Goal: Transaction & Acquisition: Purchase product/service

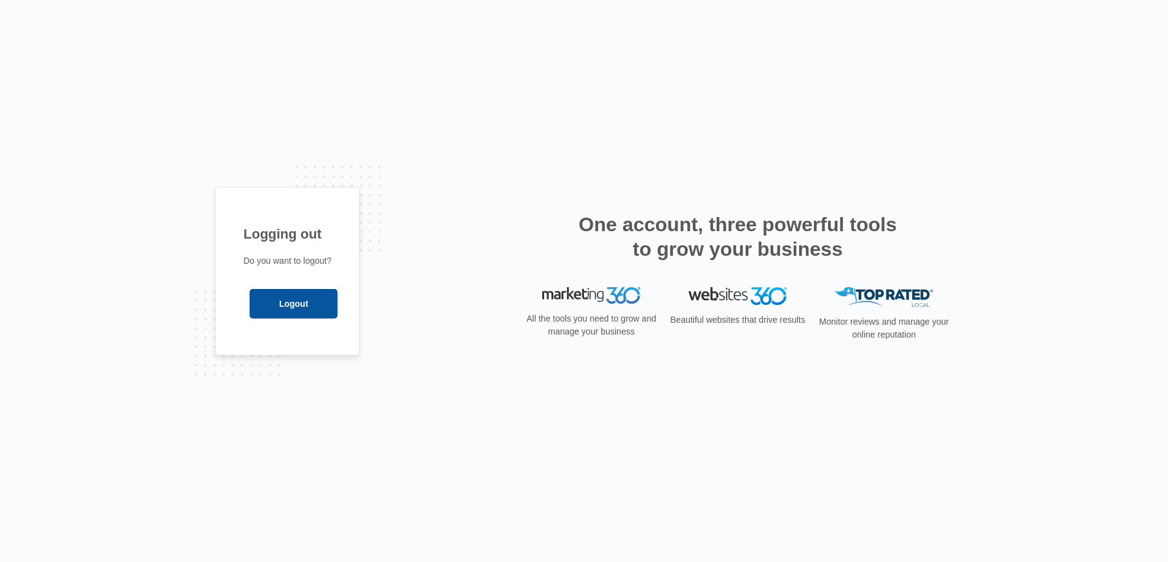
click at [289, 306] on input "Logout" at bounding box center [293, 303] width 88 height 29
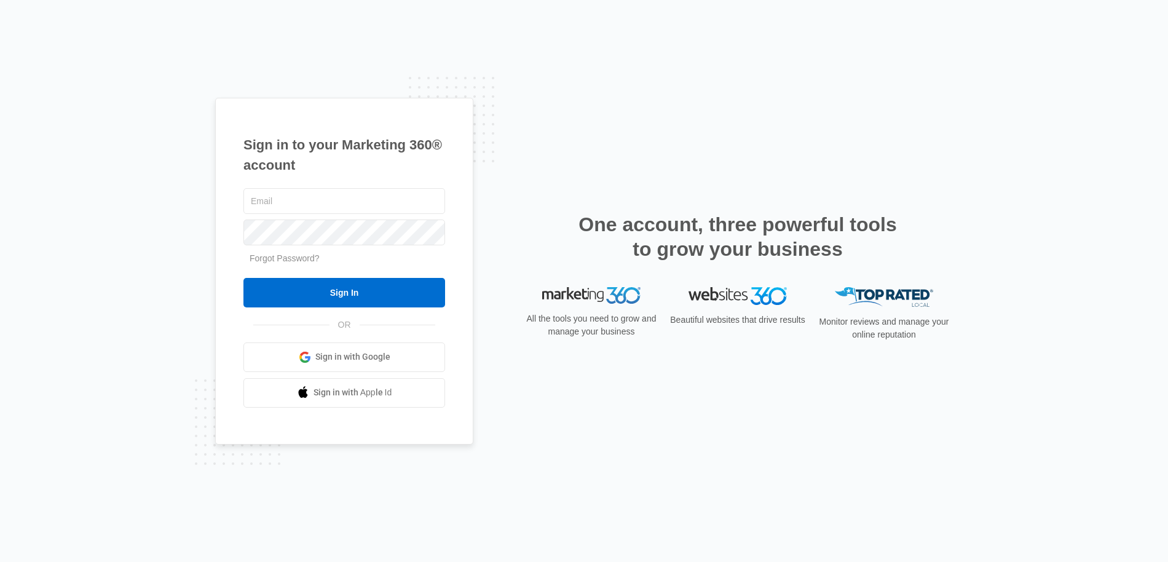
click at [337, 366] on link "Sign in with Google" at bounding box center [344, 356] width 202 height 29
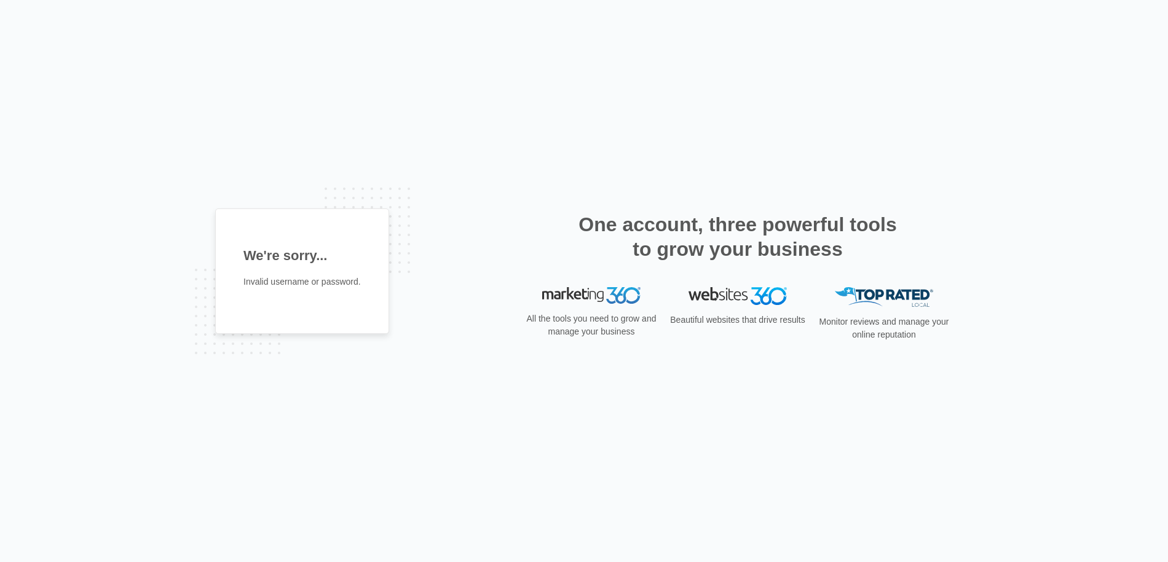
click at [125, 214] on div "We're sorry... Invalid username or password. One account, three powerful tools …" at bounding box center [584, 281] width 1168 height 562
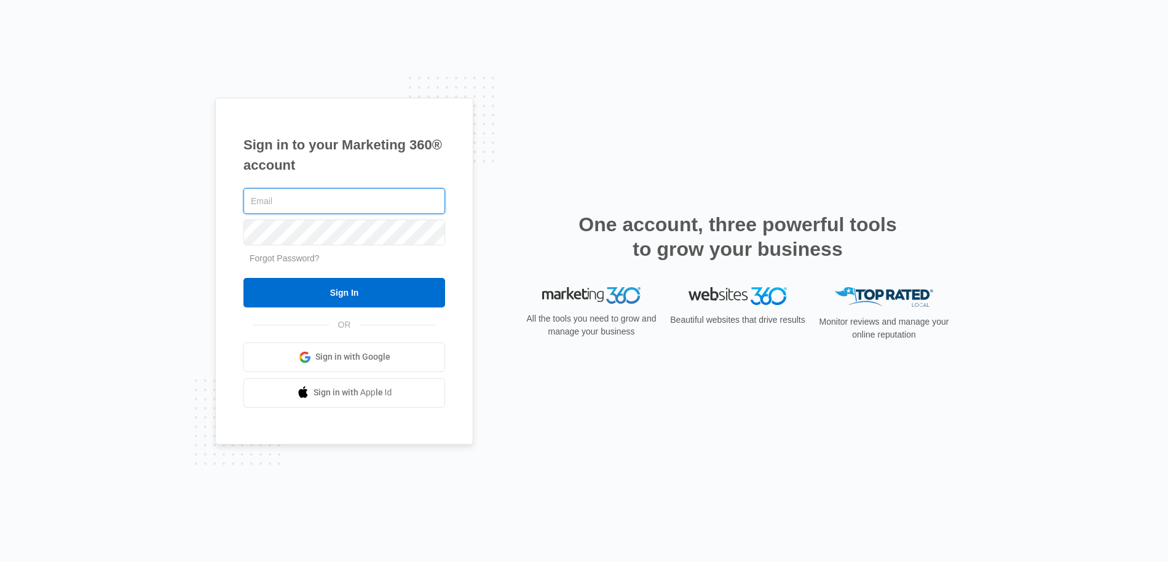
type input "[PERSON_NAME][EMAIL_ADDRESS][PERSON_NAME][DOMAIN_NAME]"
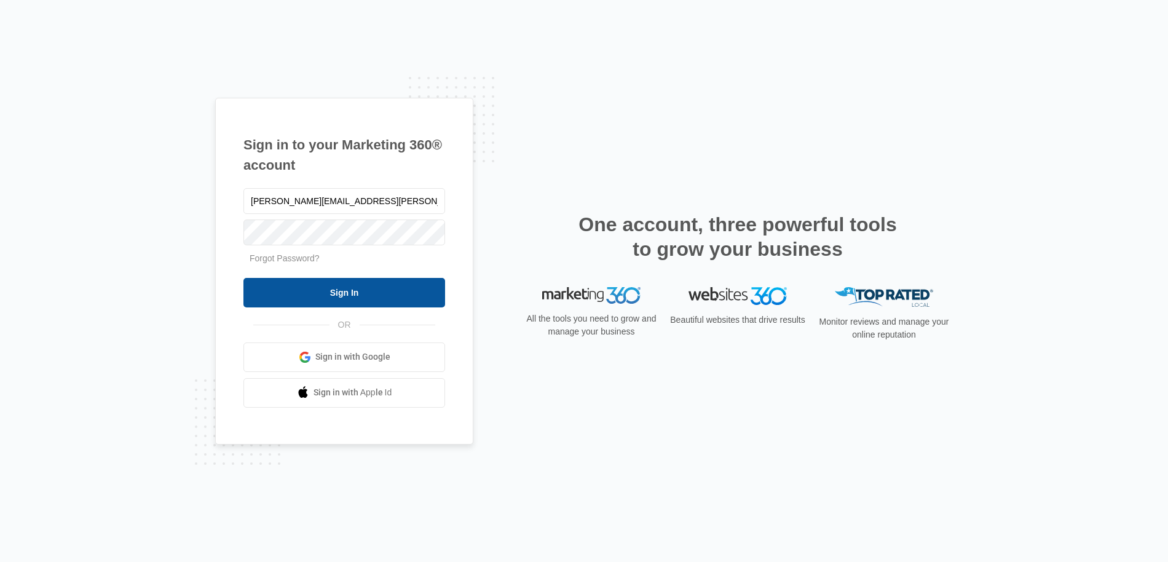
click at [367, 282] on input "Sign In" at bounding box center [344, 292] width 202 height 29
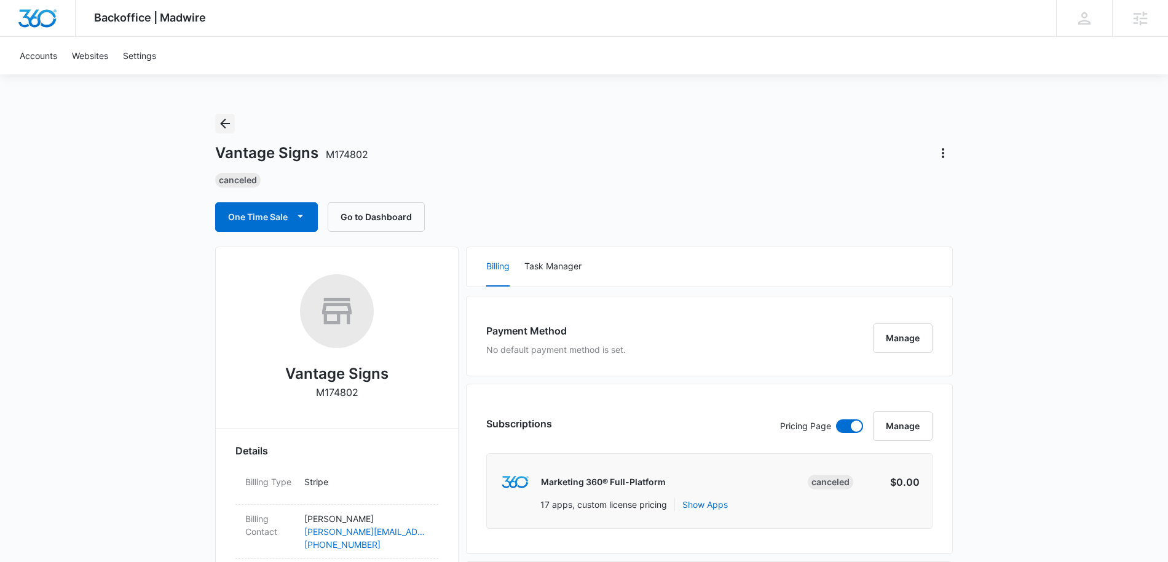
click at [225, 117] on icon "Back" at bounding box center [225, 123] width 15 height 15
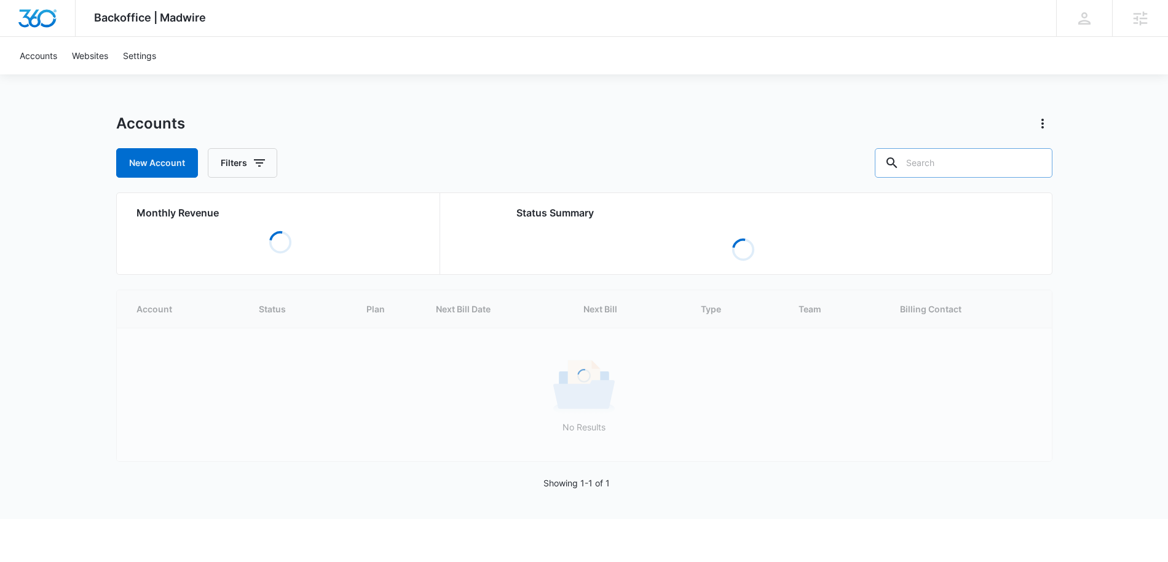
click at [967, 159] on input "text" at bounding box center [963, 162] width 178 height 29
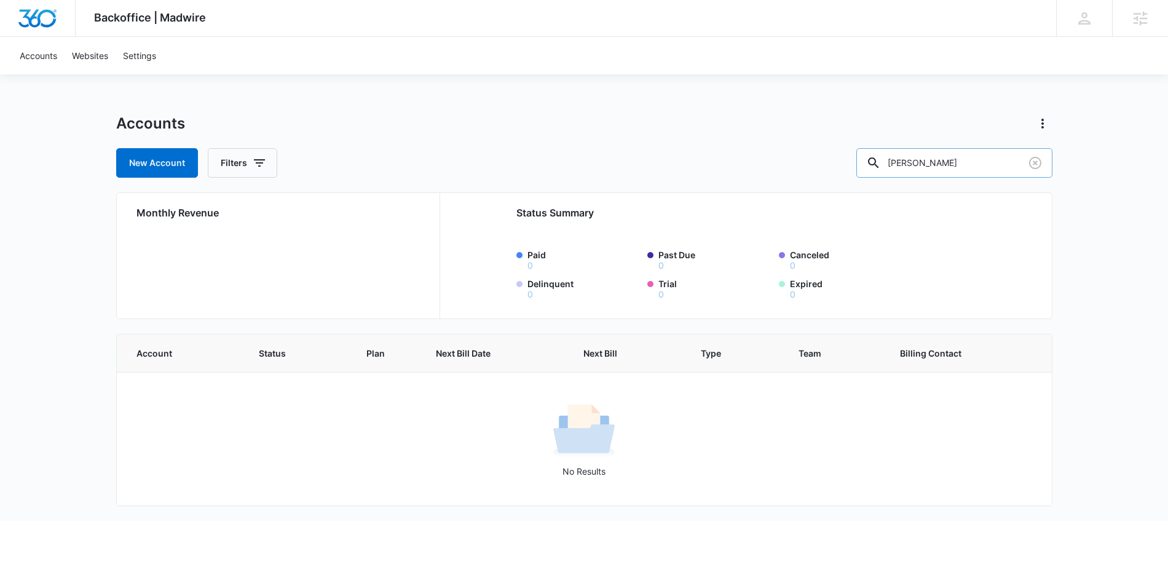
click at [994, 166] on input "[PERSON_NAME]" at bounding box center [954, 162] width 196 height 29
type input "[PERSON_NAME]"
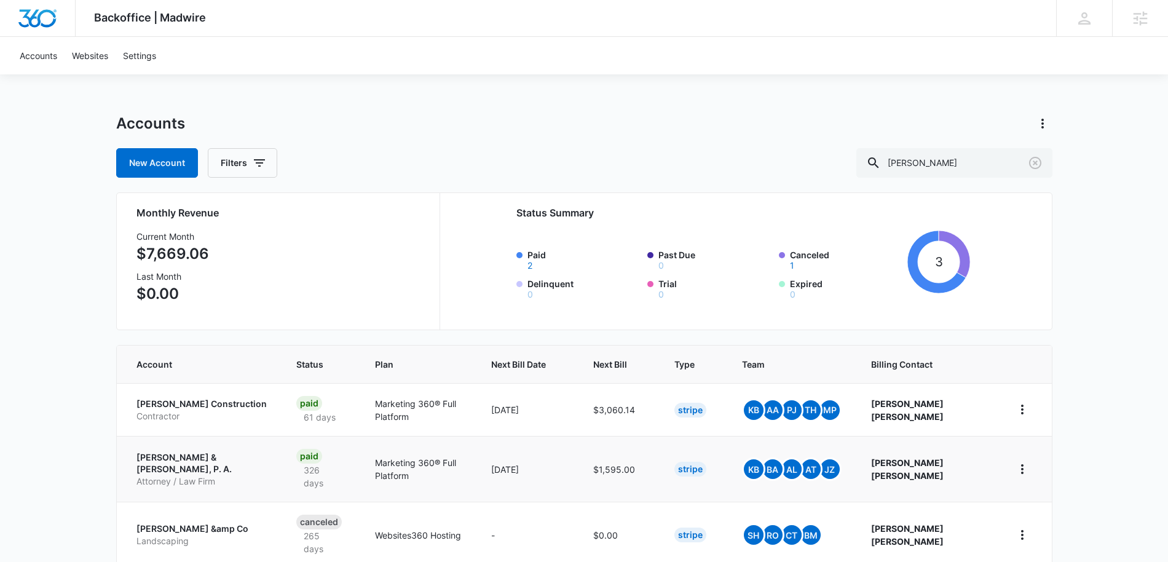
click at [190, 455] on p "[PERSON_NAME] & [PERSON_NAME], P. A." at bounding box center [201, 463] width 130 height 24
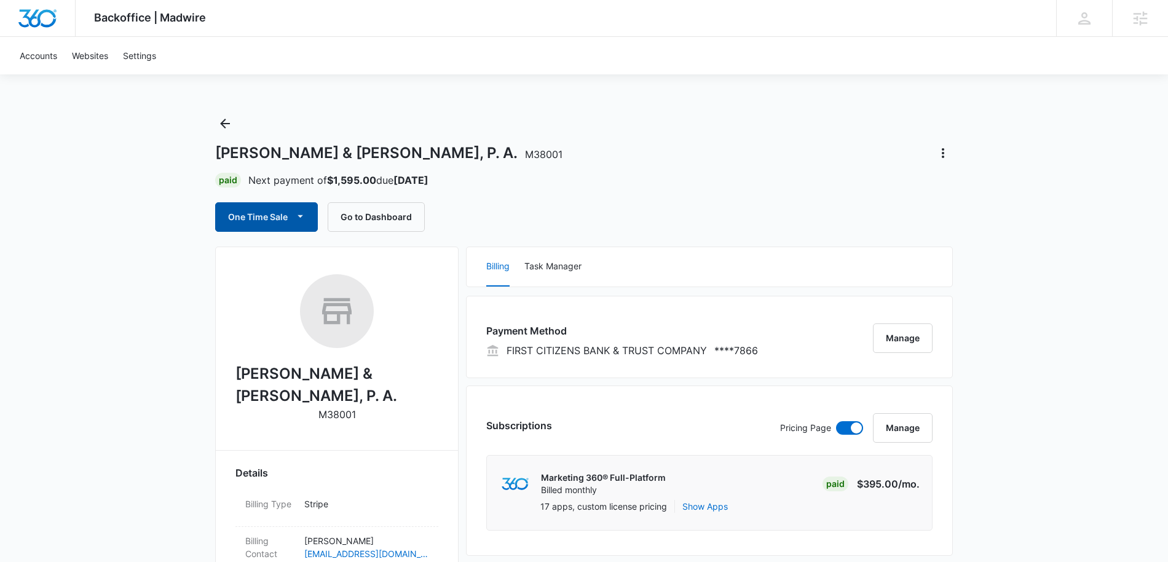
click at [294, 213] on icon "button" at bounding box center [300, 216] width 13 height 13
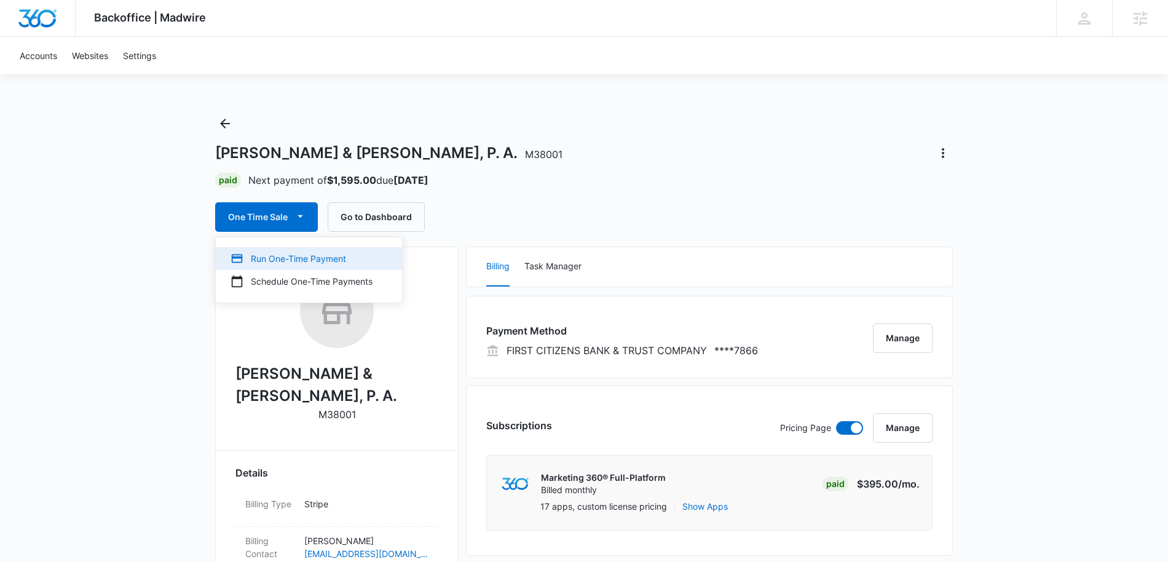
click at [294, 254] on div "Run One-Time Payment" at bounding box center [301, 258] width 142 height 13
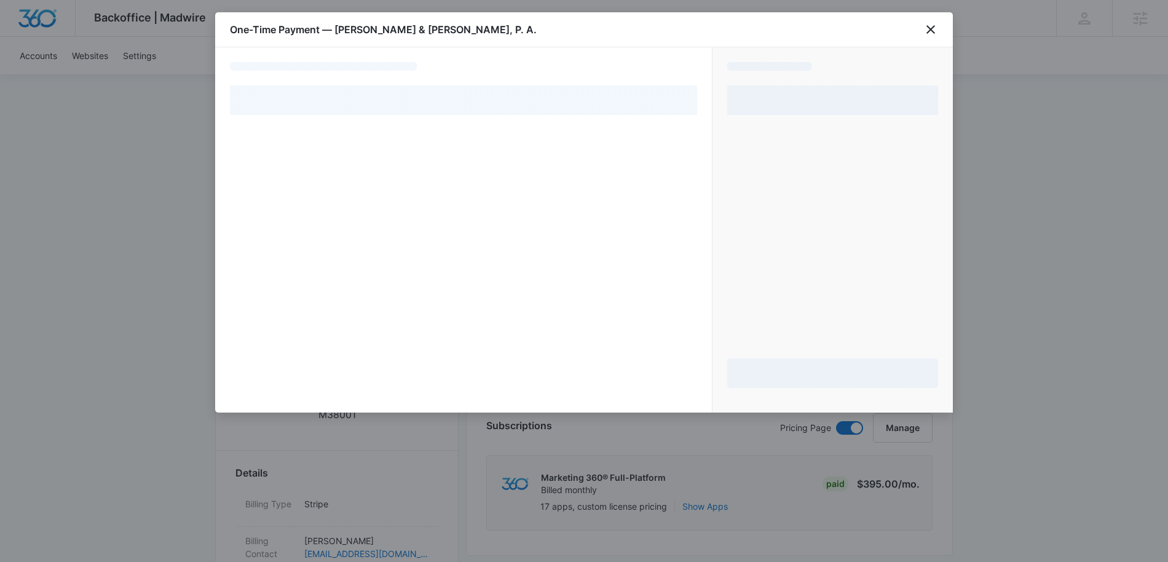
select select "pm_1Q19jlA4n8RTgNjU4wXnyOUY"
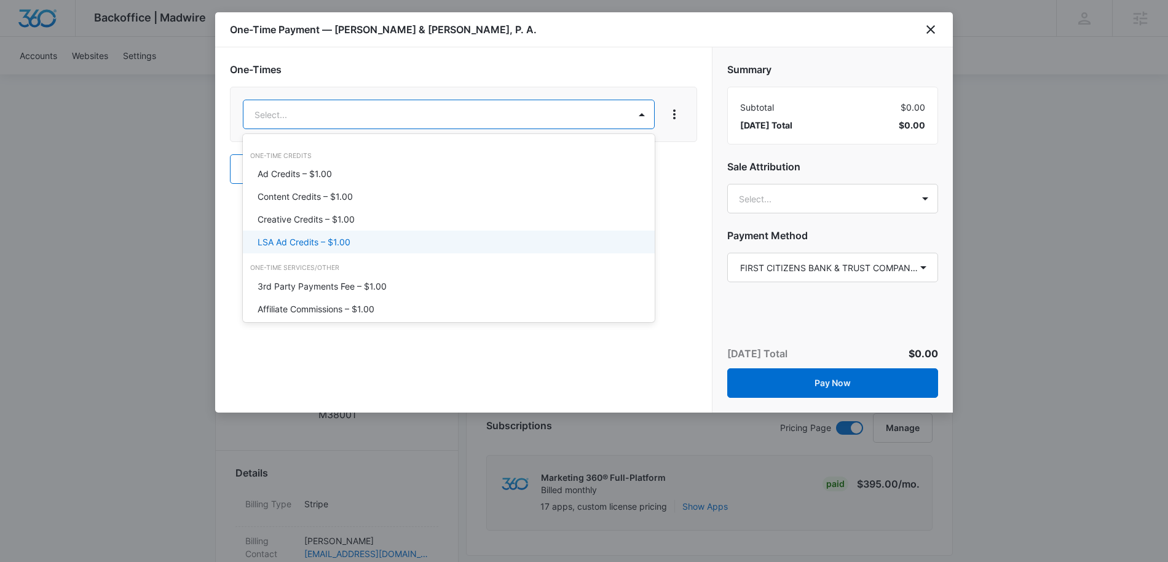
drag, startPoint x: 283, startPoint y: 171, endPoint x: 278, endPoint y: 241, distance: 70.2
click at [278, 241] on div "Ad Credits – $1.00 Content Credits – $1.00 Creative Credits – $1.00 LSA Ad Cred…" at bounding box center [449, 207] width 412 height 91
click at [278, 241] on p "LSA Ad Credits – $1.00" at bounding box center [303, 241] width 93 height 13
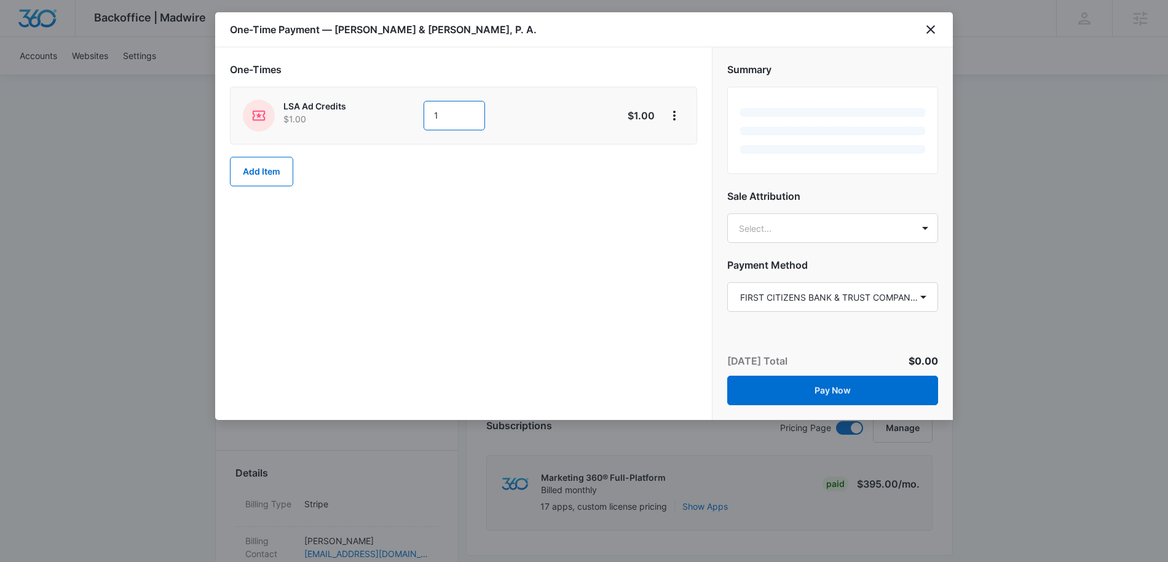
click at [447, 119] on input "1" at bounding box center [453, 115] width 61 height 29
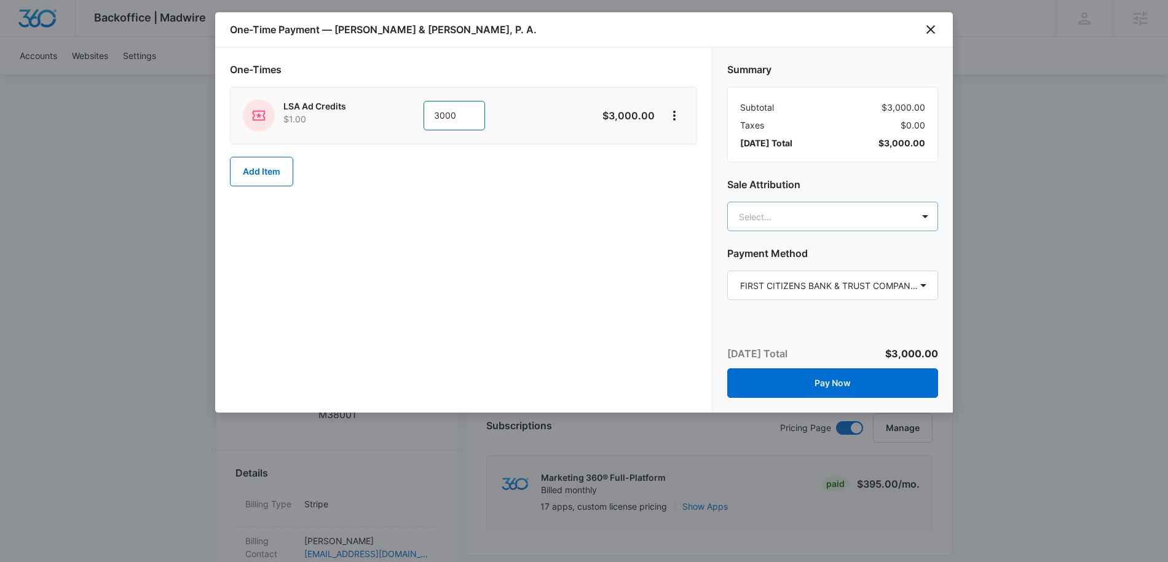
type input "3000"
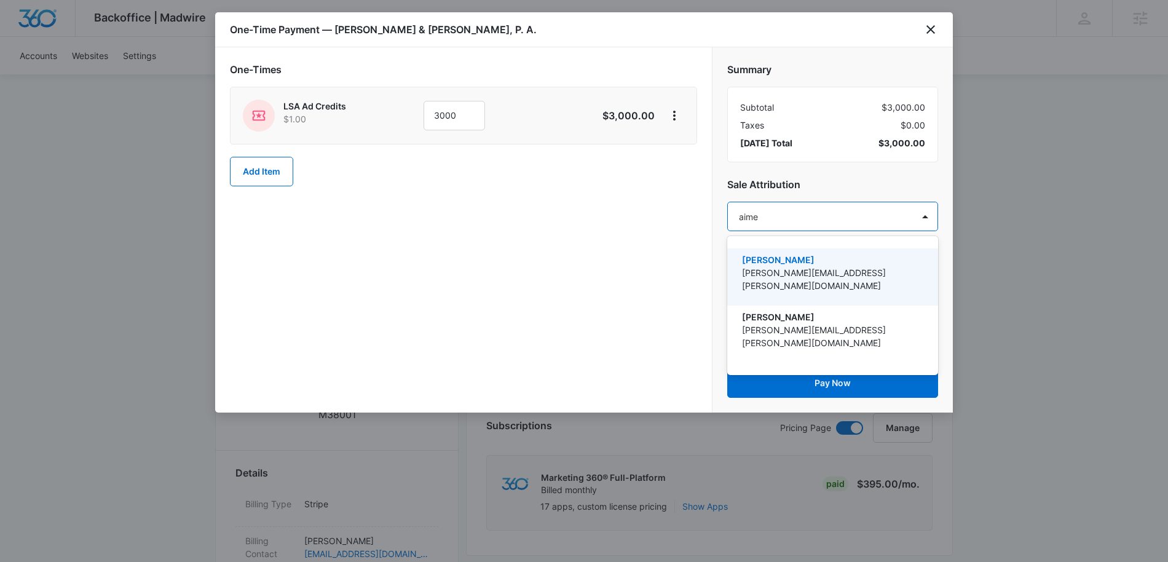
type input "[PERSON_NAME]"
click at [766, 265] on p "[PERSON_NAME]" at bounding box center [831, 259] width 179 height 13
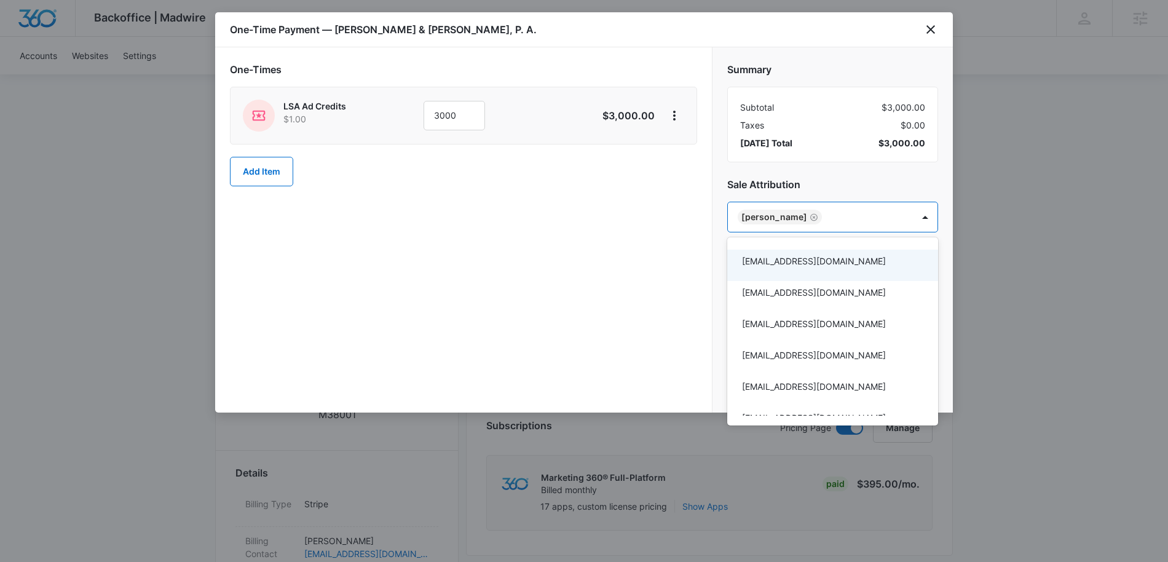
click at [694, 277] on div at bounding box center [584, 281] width 1168 height 562
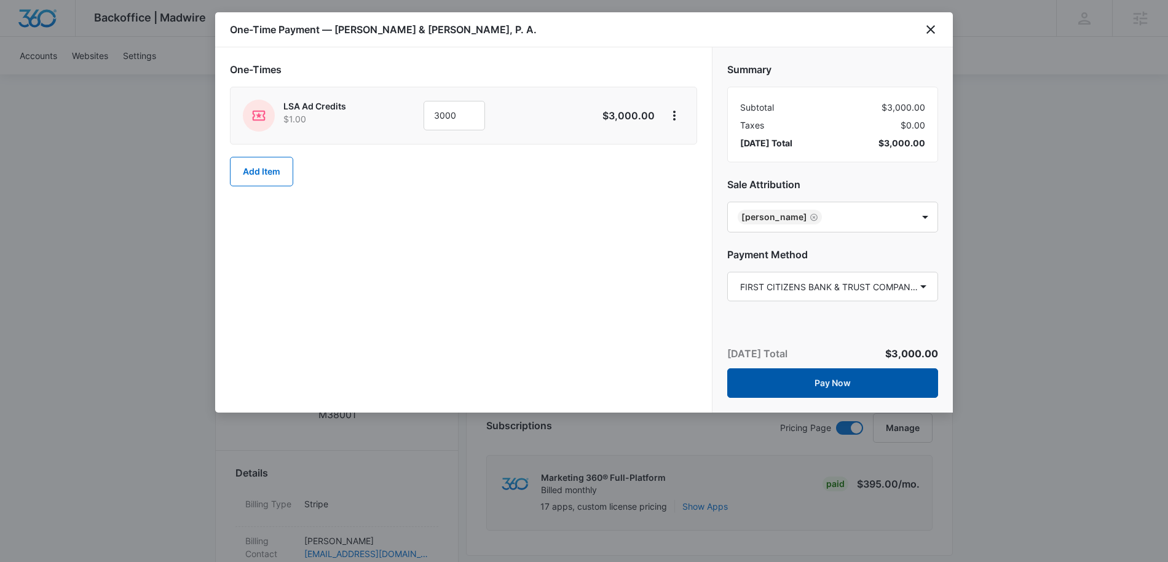
click at [801, 386] on button "Pay Now" at bounding box center [832, 382] width 211 height 29
